Goal: Find specific page/section: Find specific page/section

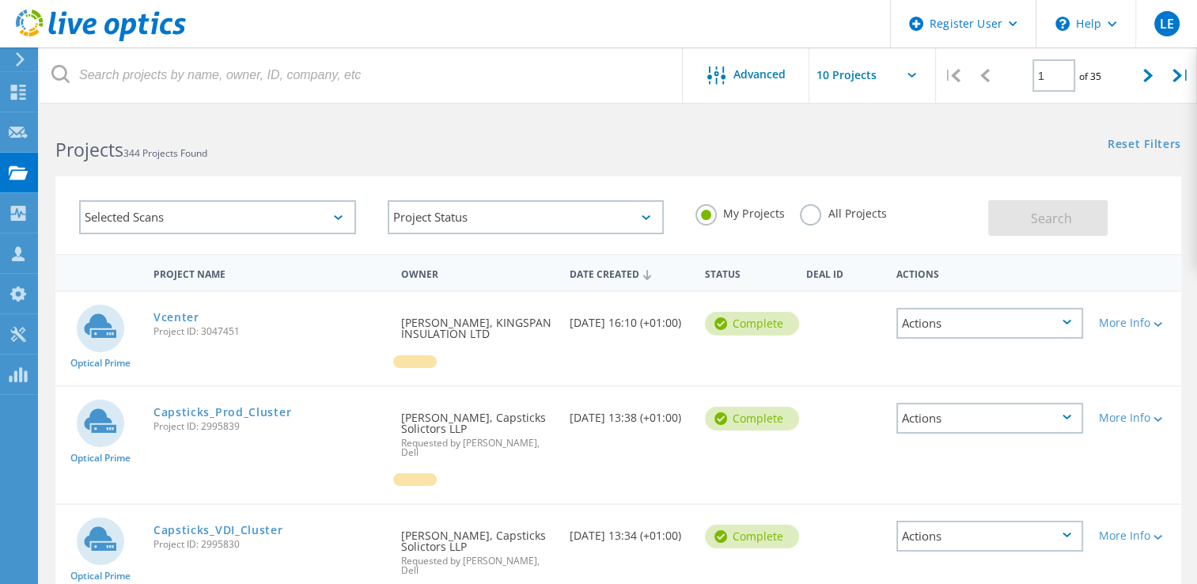
click at [807, 217] on label "All Projects" at bounding box center [843, 211] width 86 height 15
click at [0, 0] on input "All Projects" at bounding box center [0, 0] width 0 height 0
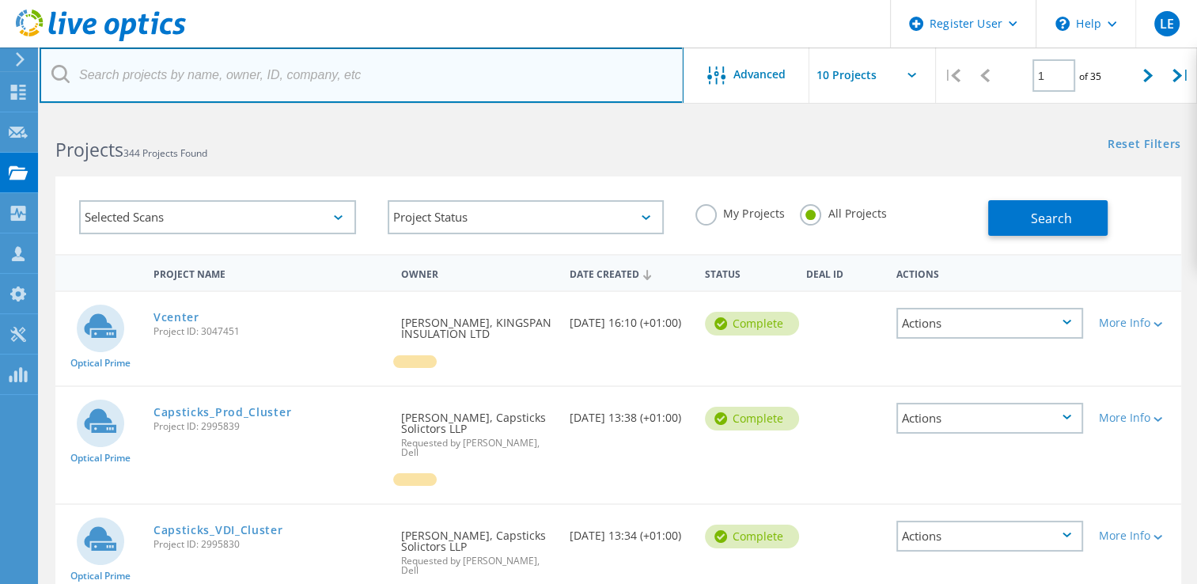
click at [159, 75] on input "text" at bounding box center [362, 74] width 644 height 55
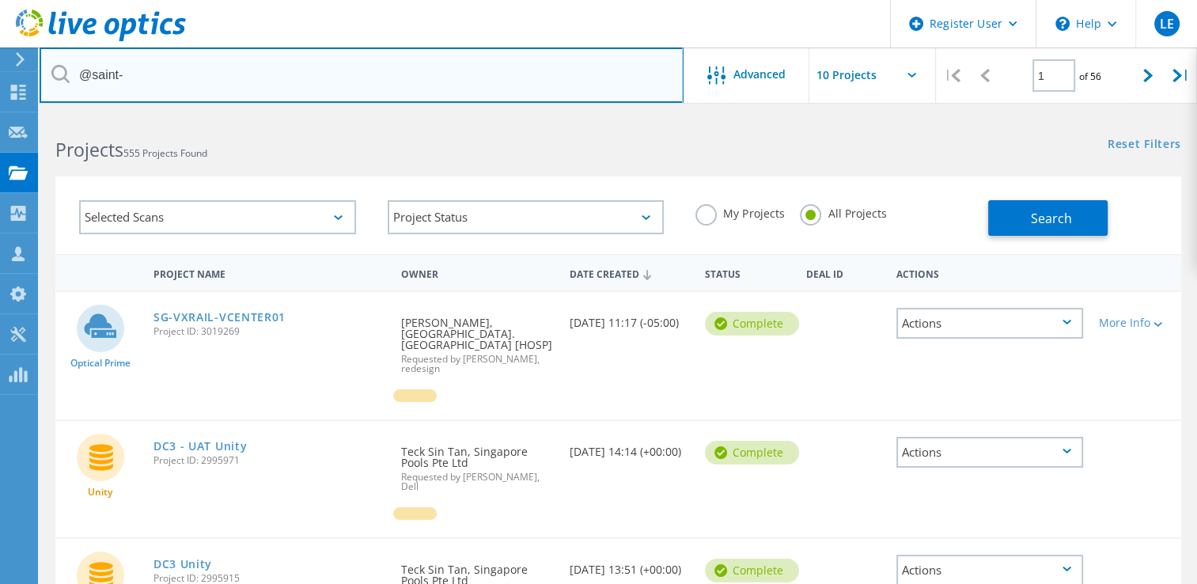
type input "@saint-"
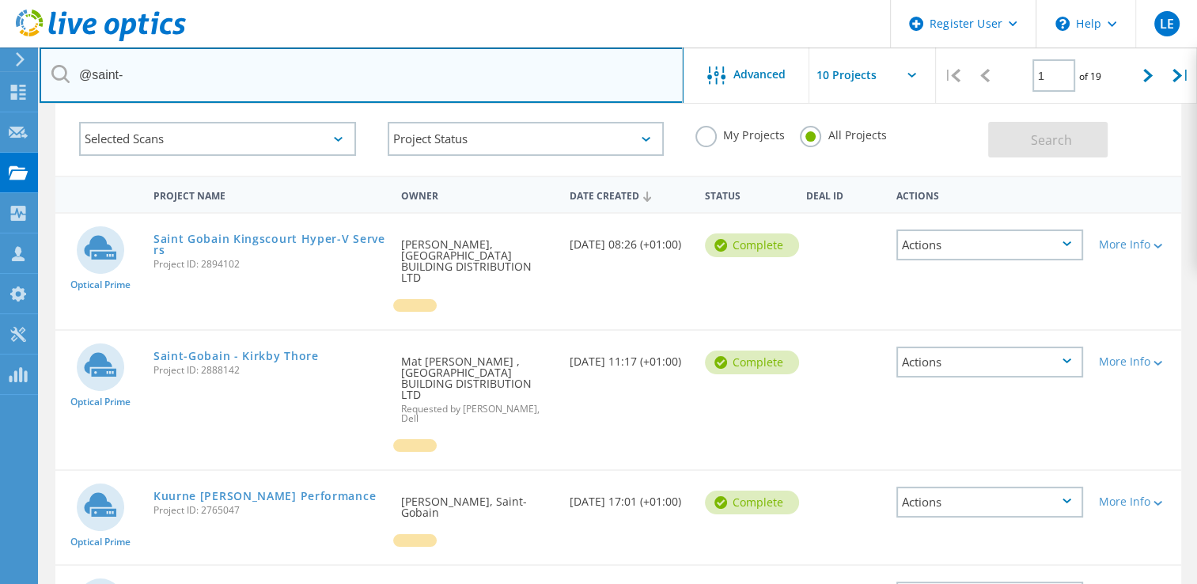
scroll to position [76, 0]
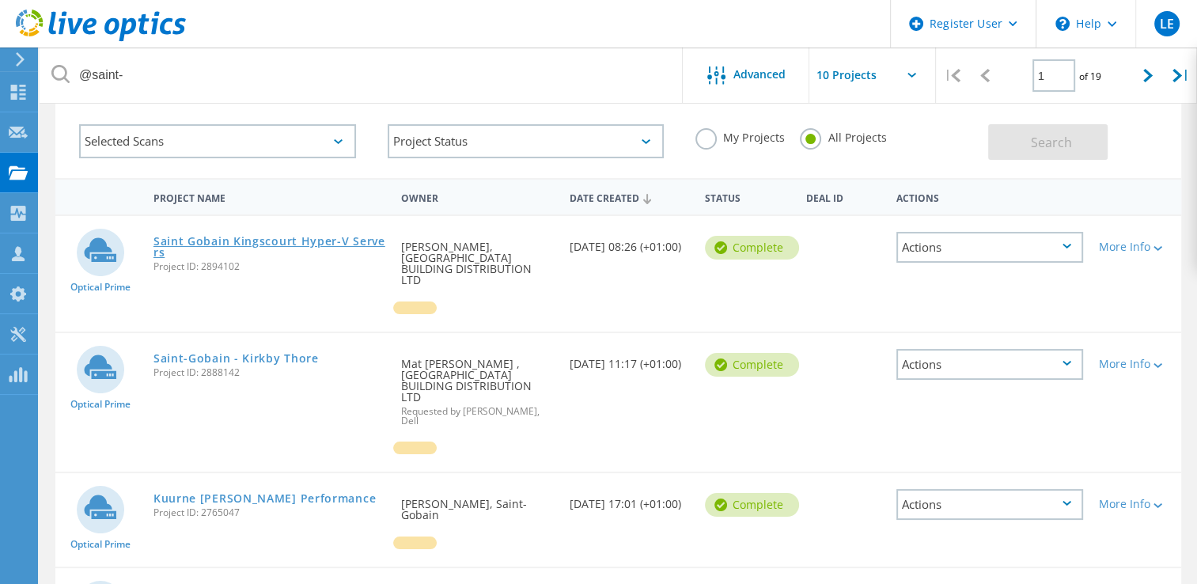
click at [244, 240] on link "Saint Gobain Kingscourt Hyper-V Servers" at bounding box center [269, 247] width 232 height 22
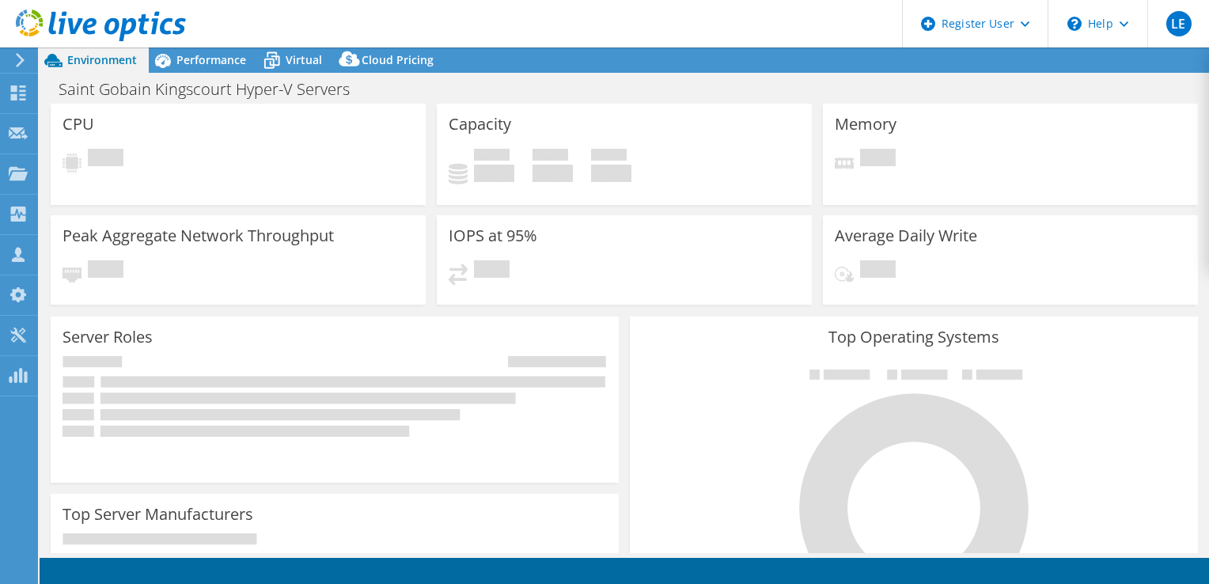
select select "USD"
